Goal: Information Seeking & Learning: Learn about a topic

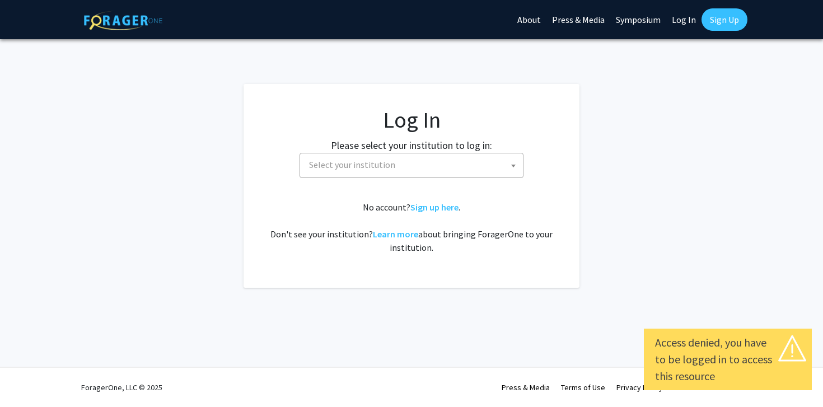
select select
click at [387, 166] on span "Select your institution" at bounding box center [352, 164] width 86 height 11
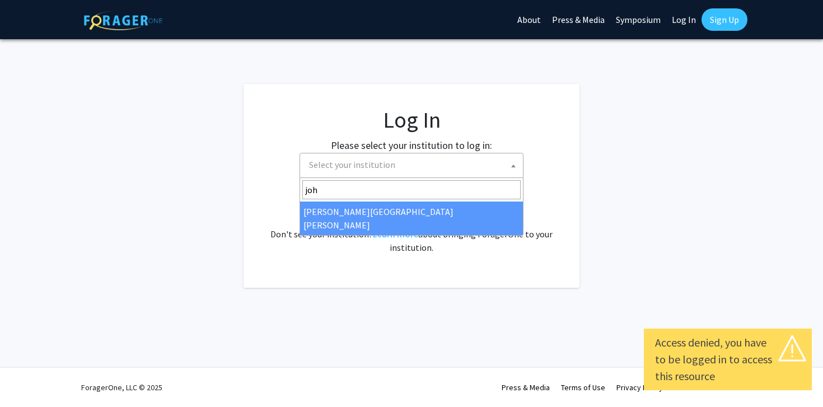
type input "joh"
select select "1"
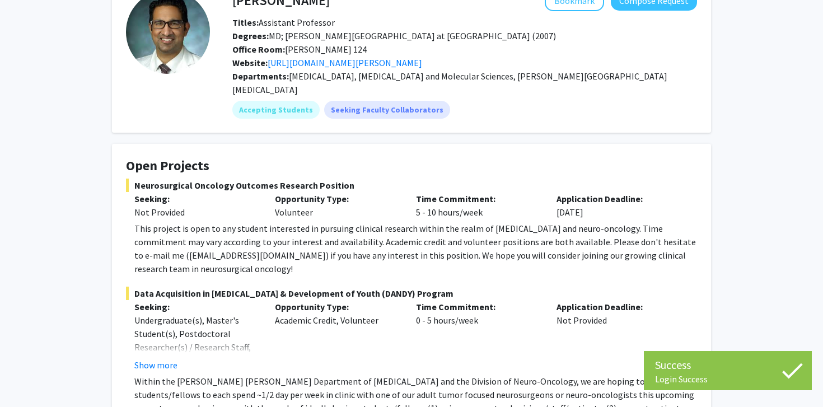
scroll to position [79, 0]
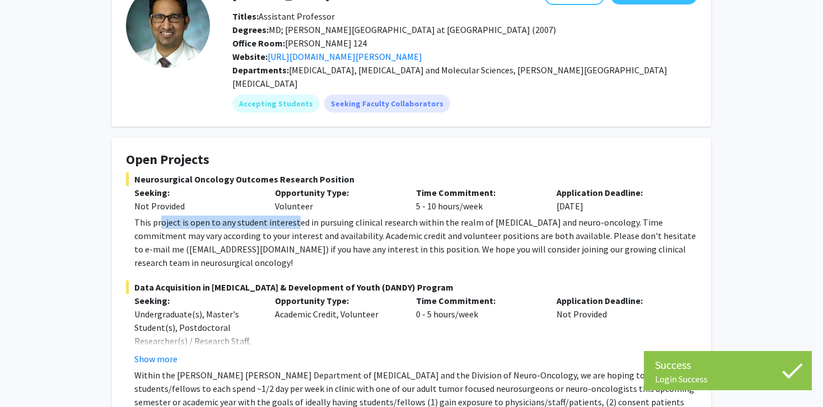
drag, startPoint x: 160, startPoint y: 206, endPoint x: 296, endPoint y: 212, distance: 135.6
click at [296, 216] on div "This project is open to any student interested in pursuing clinical research wi…" at bounding box center [415, 243] width 563 height 54
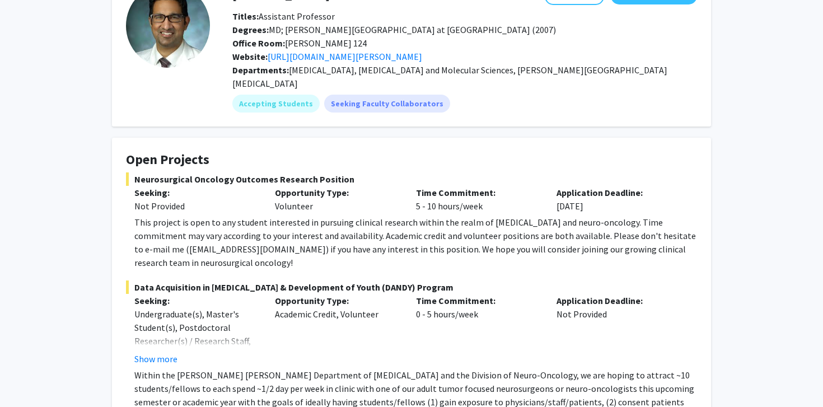
click at [372, 225] on div "This project is open to any student interested in pursuing clinical research wi…" at bounding box center [415, 243] width 563 height 54
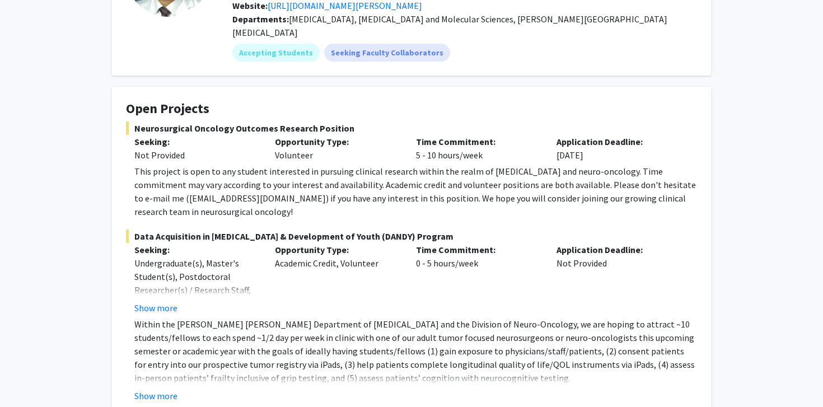
scroll to position [129, 0]
drag, startPoint x: 434, startPoint y: 157, endPoint x: 550, endPoint y: 155, distance: 115.9
click at [550, 165] on div "This project is open to any student interested in pursuing clinical research wi…" at bounding box center [415, 192] width 563 height 54
click at [613, 165] on div "This project is open to any student interested in pursuing clinical research wi…" at bounding box center [415, 192] width 563 height 54
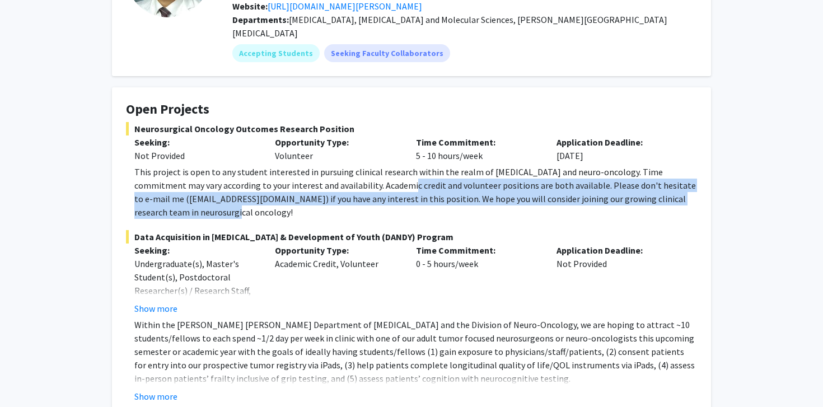
drag, startPoint x: 368, startPoint y: 165, endPoint x: 552, endPoint y: 198, distance: 186.7
click at [552, 198] on div "This project is open to any student interested in pursuing clinical research wi…" at bounding box center [415, 192] width 563 height 54
click at [552, 172] on div "This project is open to any student interested in pursuing clinical research wi…" at bounding box center [415, 192] width 563 height 54
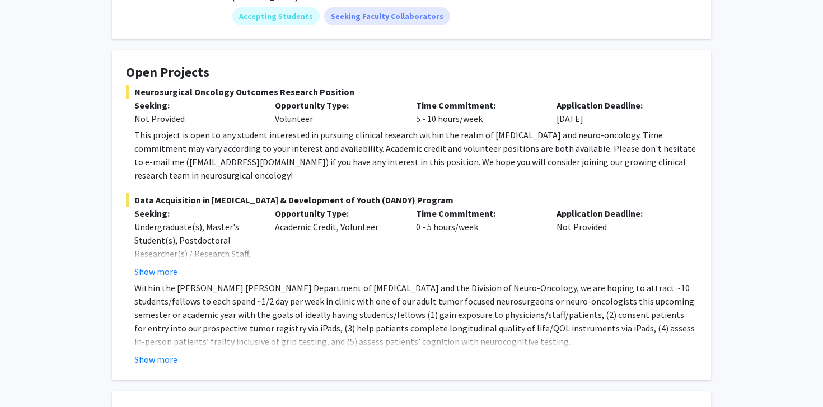
scroll to position [168, 0]
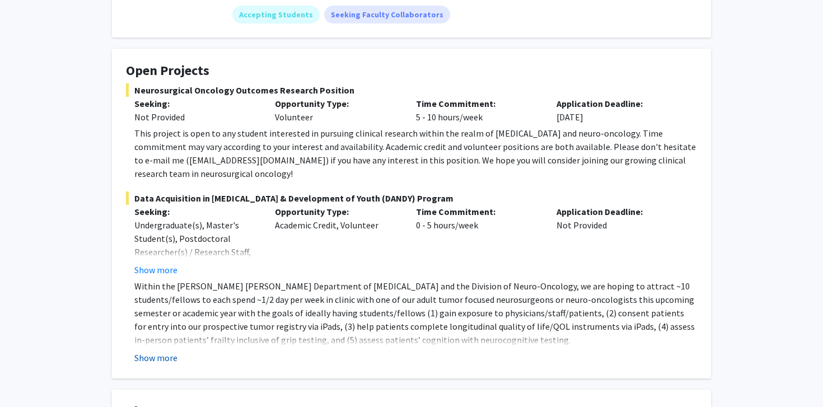
click at [161, 351] on button "Show more" at bounding box center [155, 357] width 43 height 13
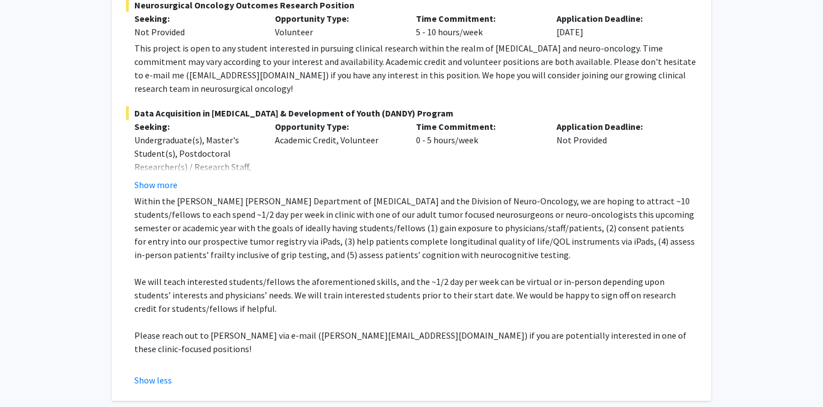
scroll to position [254, 0]
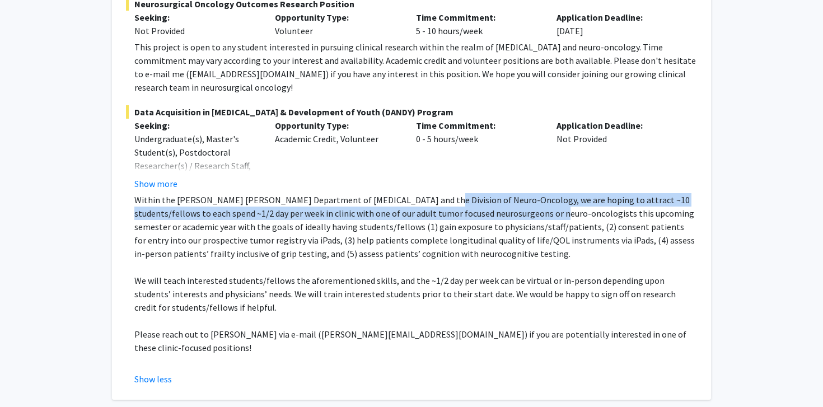
drag, startPoint x: 422, startPoint y: 190, endPoint x: 530, endPoint y: 200, distance: 109.1
click at [530, 200] on p "Within the Johns Hopkins Department of Neurosurgery and the Division of Neuro-O…" at bounding box center [415, 226] width 563 height 67
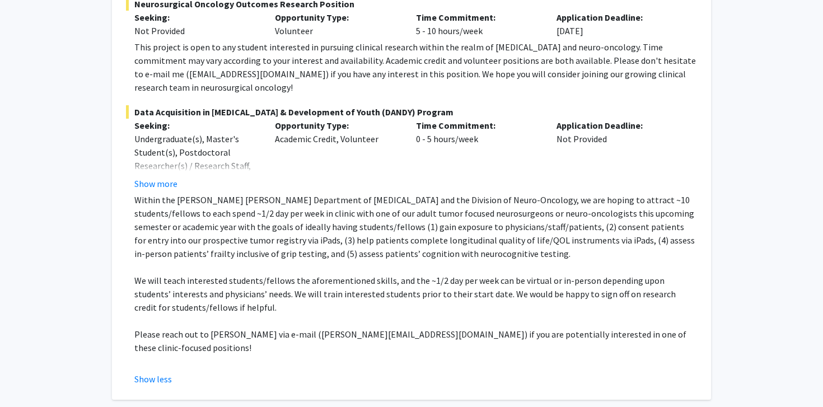
click at [553, 205] on p "Within the Johns Hopkins Department of Neurosurgery and the Division of Neuro-O…" at bounding box center [415, 226] width 563 height 67
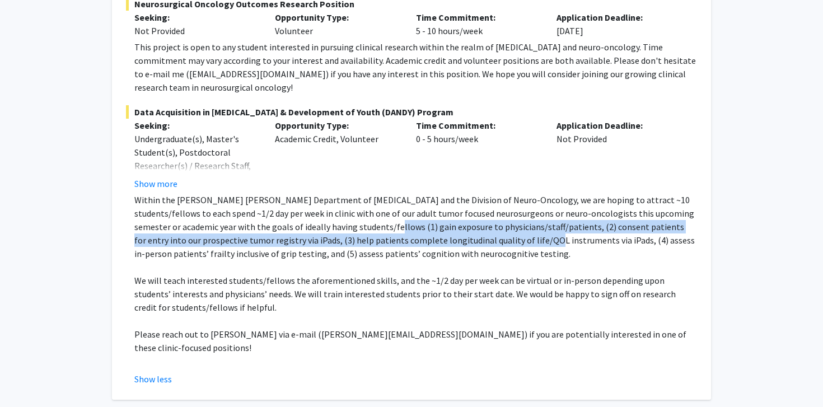
drag, startPoint x: 349, startPoint y: 213, endPoint x: 473, endPoint y: 226, distance: 125.0
click at [473, 226] on p "Within the Johns Hopkins Department of Neurosurgery and the Division of Neuro-O…" at bounding box center [415, 226] width 563 height 67
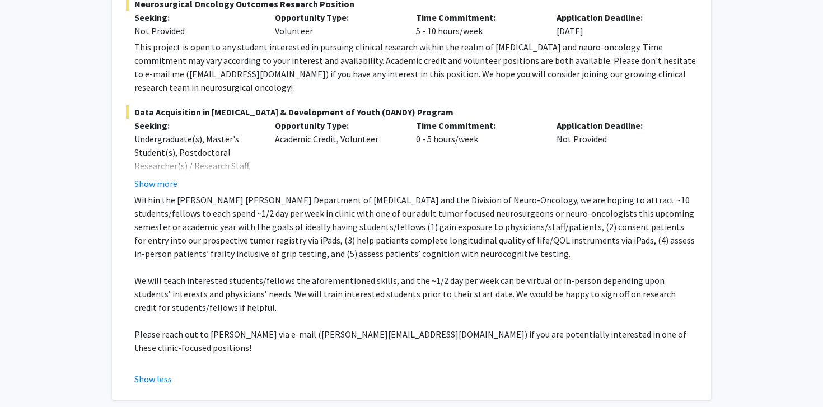
click at [509, 226] on p "Within the Johns Hopkins Department of Neurosurgery and the Division of Neuro-O…" at bounding box center [415, 226] width 563 height 67
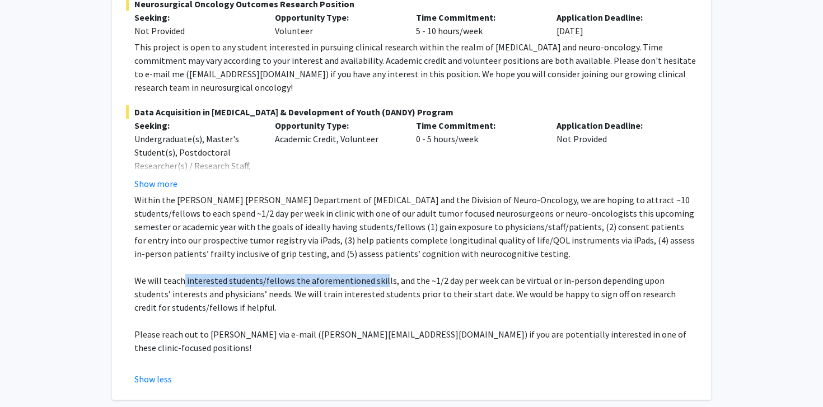
drag, startPoint x: 182, startPoint y: 272, endPoint x: 377, endPoint y: 270, distance: 195.4
click at [377, 274] on p "We will teach interested students/fellows the aforementioned skills, and the ~1…" at bounding box center [415, 294] width 563 height 40
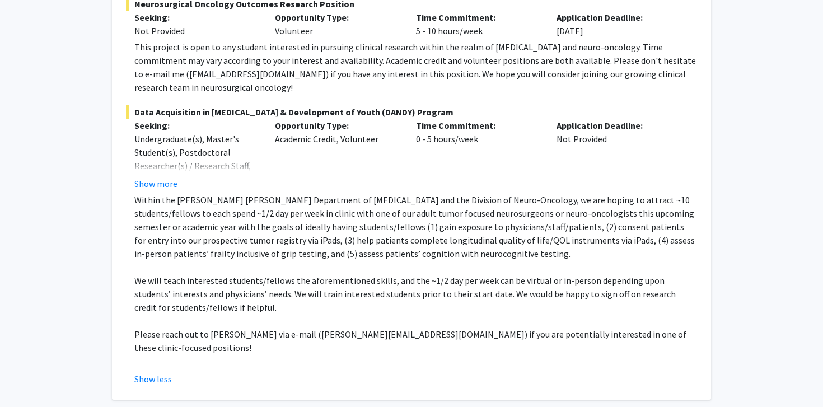
click at [432, 274] on p "We will teach interested students/fellows the aforementioned skills, and the ~1…" at bounding box center [415, 294] width 563 height 40
drag, startPoint x: 423, startPoint y: 264, endPoint x: 590, endPoint y: 265, distance: 167.4
click at [590, 274] on p "We will teach interested students/fellows the aforementioned skills, and the ~1…" at bounding box center [415, 294] width 563 height 40
click at [582, 274] on p "We will teach interested students/fellows the aforementioned skills, and the ~1…" at bounding box center [415, 294] width 563 height 40
click at [493, 275] on p "We will teach interested students/fellows the aforementioned skills, and the ~1…" at bounding box center [415, 294] width 563 height 40
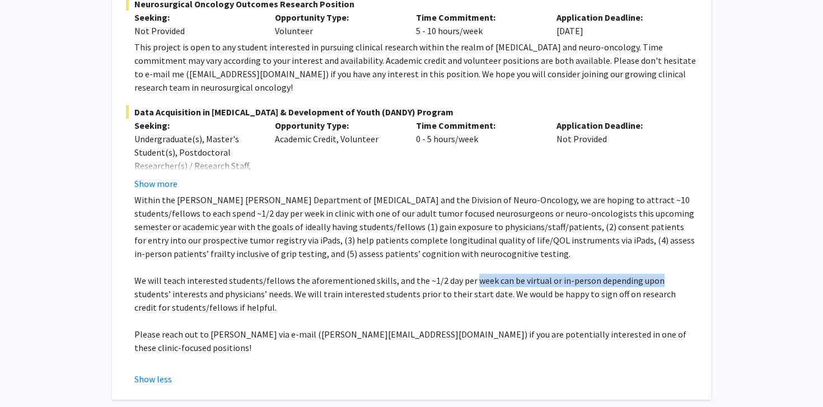
drag, startPoint x: 469, startPoint y: 263, endPoint x: 648, endPoint y: 266, distance: 179.2
click at [648, 274] on p "We will teach interested students/fellows the aforementioned skills, and the ~1…" at bounding box center [415, 294] width 563 height 40
click at [285, 283] on p "We will teach interested students/fellows the aforementioned skills, and the ~1…" at bounding box center [415, 294] width 563 height 40
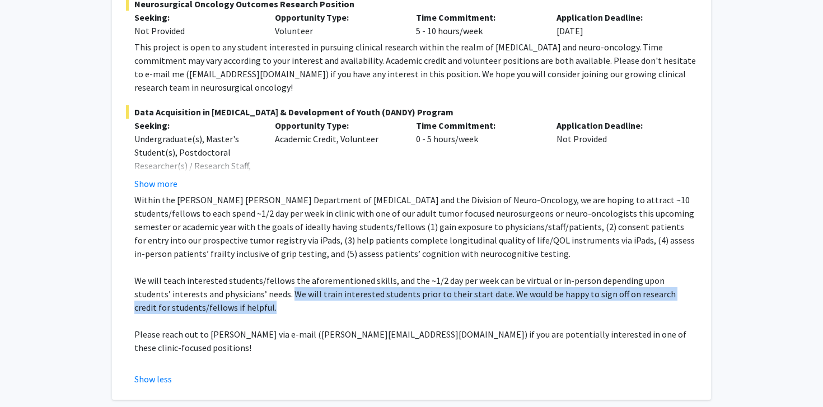
drag, startPoint x: 256, startPoint y: 281, endPoint x: 352, endPoint y: 296, distance: 96.9
click at [352, 296] on p "We will teach interested students/fellows the aforementioned skills, and the ~1…" at bounding box center [415, 294] width 563 height 40
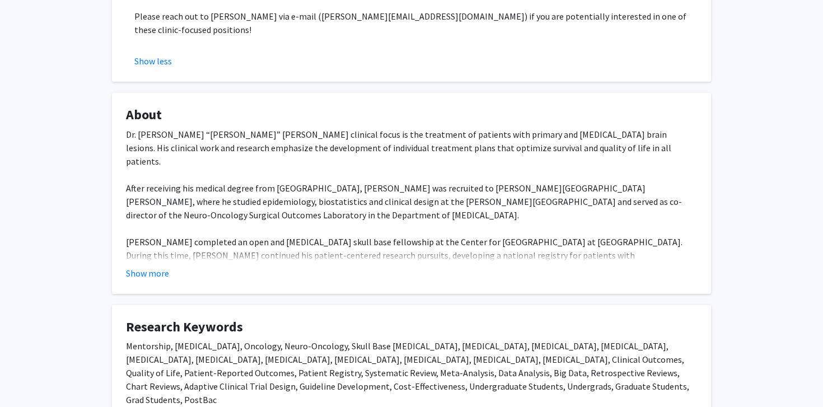
scroll to position [577, 0]
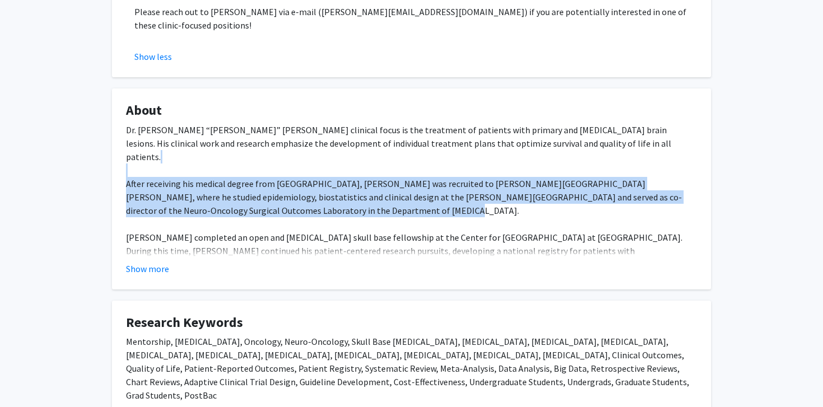
drag, startPoint x: 282, startPoint y: 136, endPoint x: 387, endPoint y: 171, distance: 110.8
click at [387, 171] on div "Dr. Debraj “Raj” Mukherjee’s clinical focus is the treatment of patients with p…" at bounding box center [411, 210] width 571 height 175
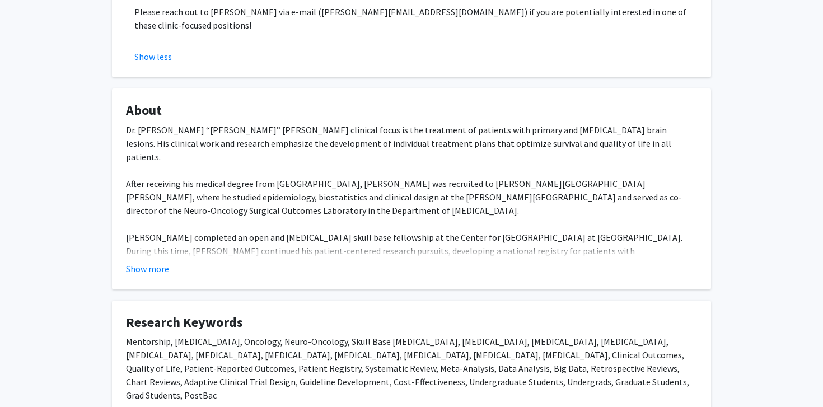
click at [382, 209] on div "Dr. Debraj “Raj” Mukherjee’s clinical focus is the treatment of patients with p…" at bounding box center [411, 210] width 571 height 175
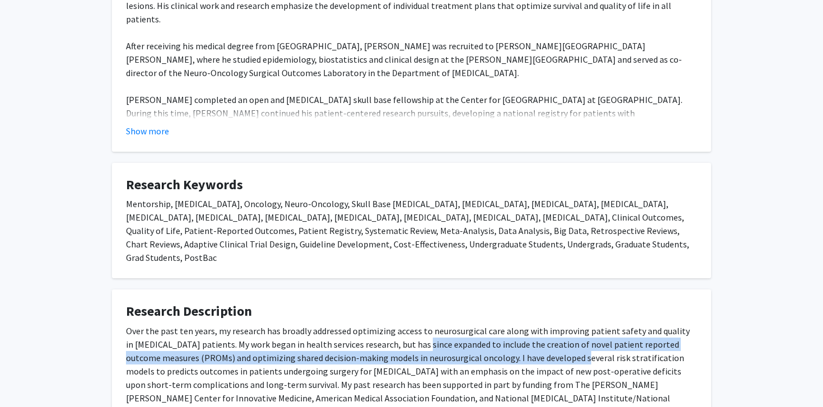
drag, startPoint x: 480, startPoint y: 307, endPoint x: 770, endPoint y: 397, distance: 303.7
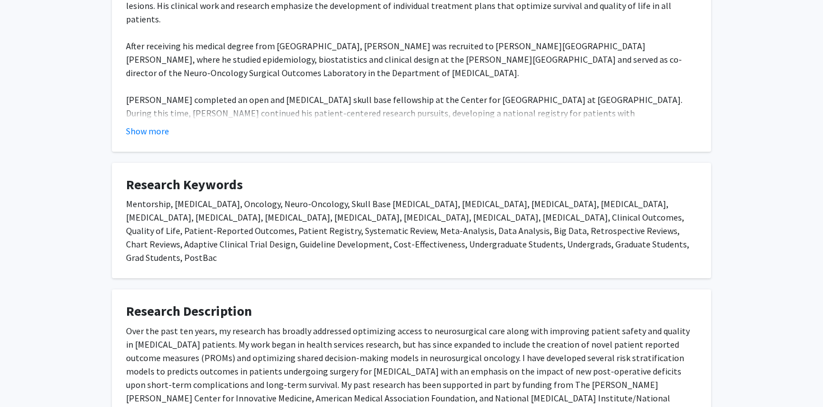
click at [531, 324] on div "Over the past ten years, my research has broadly addressed optimizing access to…" at bounding box center [411, 371] width 571 height 94
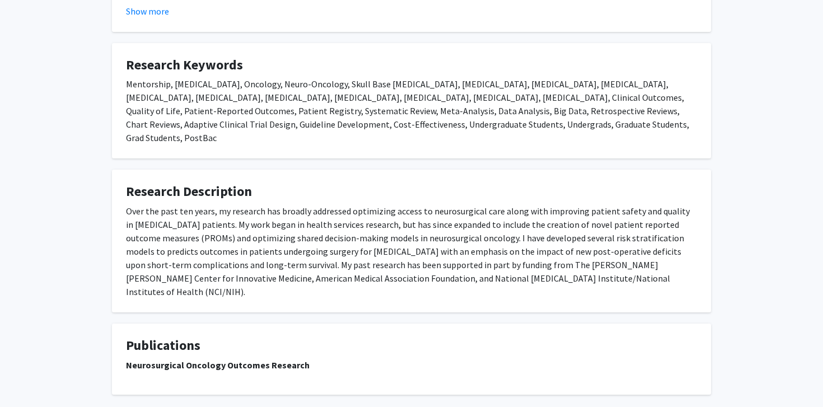
scroll to position [838, 0]
